Goal: Task Accomplishment & Management: Use online tool/utility

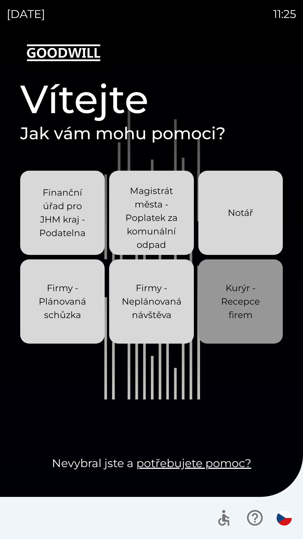
click at [235, 306] on p "Kurýr - Recepce firem" at bounding box center [241, 301] width 58 height 40
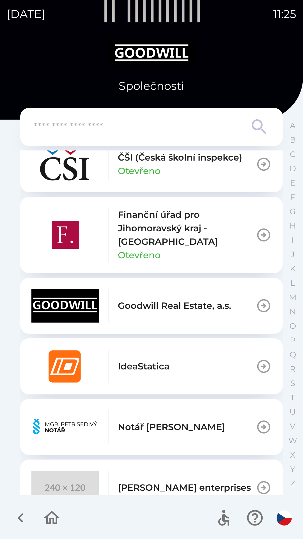
scroll to position [197, 0]
click at [180, 468] on button "[PERSON_NAME] enterprises" at bounding box center [151, 487] width 263 height 56
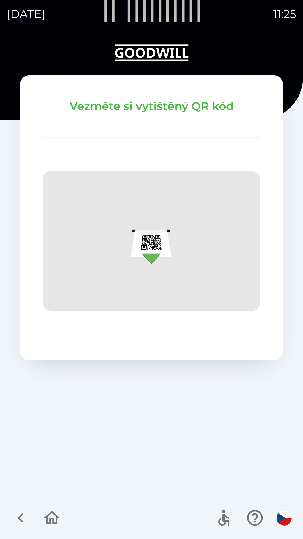
drag, startPoint x: 66, startPoint y: 528, endPoint x: 64, endPoint y: 525, distance: 3.9
click at [65, 527] on div at bounding box center [151, 518] width 303 height 42
click at [57, 523] on icon "button" at bounding box center [51, 517] width 19 height 19
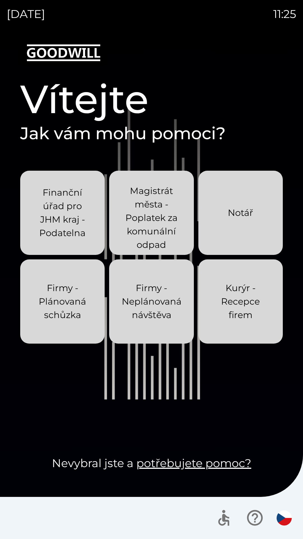
click at [249, 303] on p "Kurýr - Recepce firem" at bounding box center [241, 301] width 58 height 40
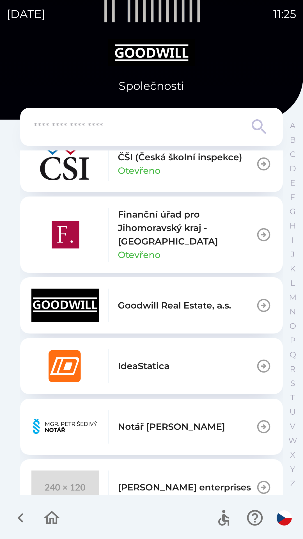
scroll to position [281, 0]
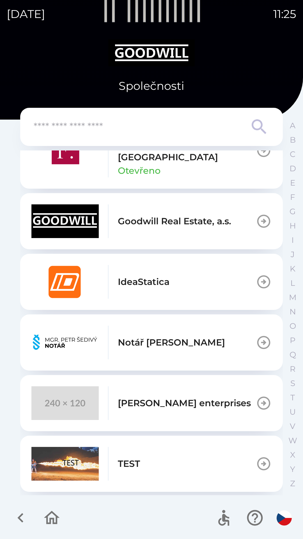
click at [209, 412] on div "[PERSON_NAME] enterprises" at bounding box center [141, 403] width 220 height 34
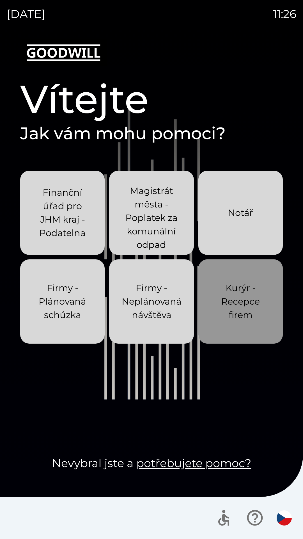
click at [245, 318] on p "Kurýr - Recepce firem" at bounding box center [241, 301] width 58 height 40
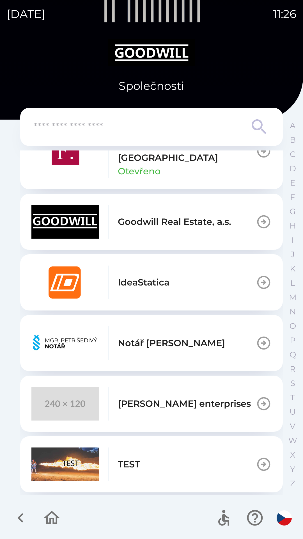
scroll to position [281, 0]
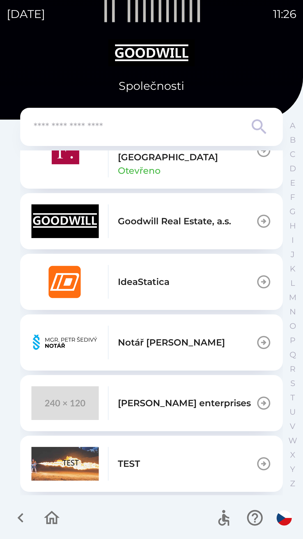
click at [195, 404] on p "[PERSON_NAME] enterprises" at bounding box center [184, 402] width 133 height 13
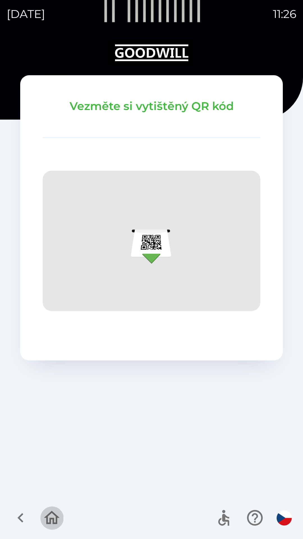
drag, startPoint x: 52, startPoint y: 515, endPoint x: 59, endPoint y: 514, distance: 7.1
click at [52, 516] on icon "button" at bounding box center [51, 517] width 19 height 19
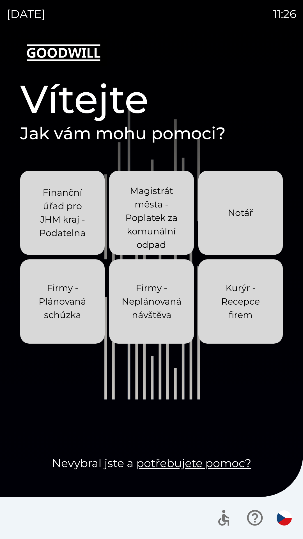
click at [259, 322] on div "Kurýr - Recepce firem" at bounding box center [241, 301] width 58 height 58
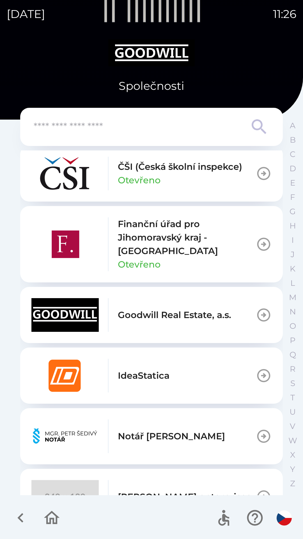
scroll to position [225, 0]
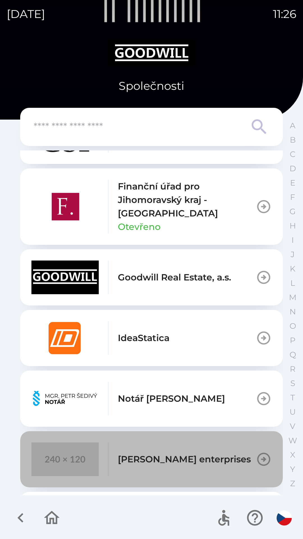
click at [174, 450] on div "[PERSON_NAME] enterprises" at bounding box center [141, 460] width 220 height 34
